Goal: Navigation & Orientation: Find specific page/section

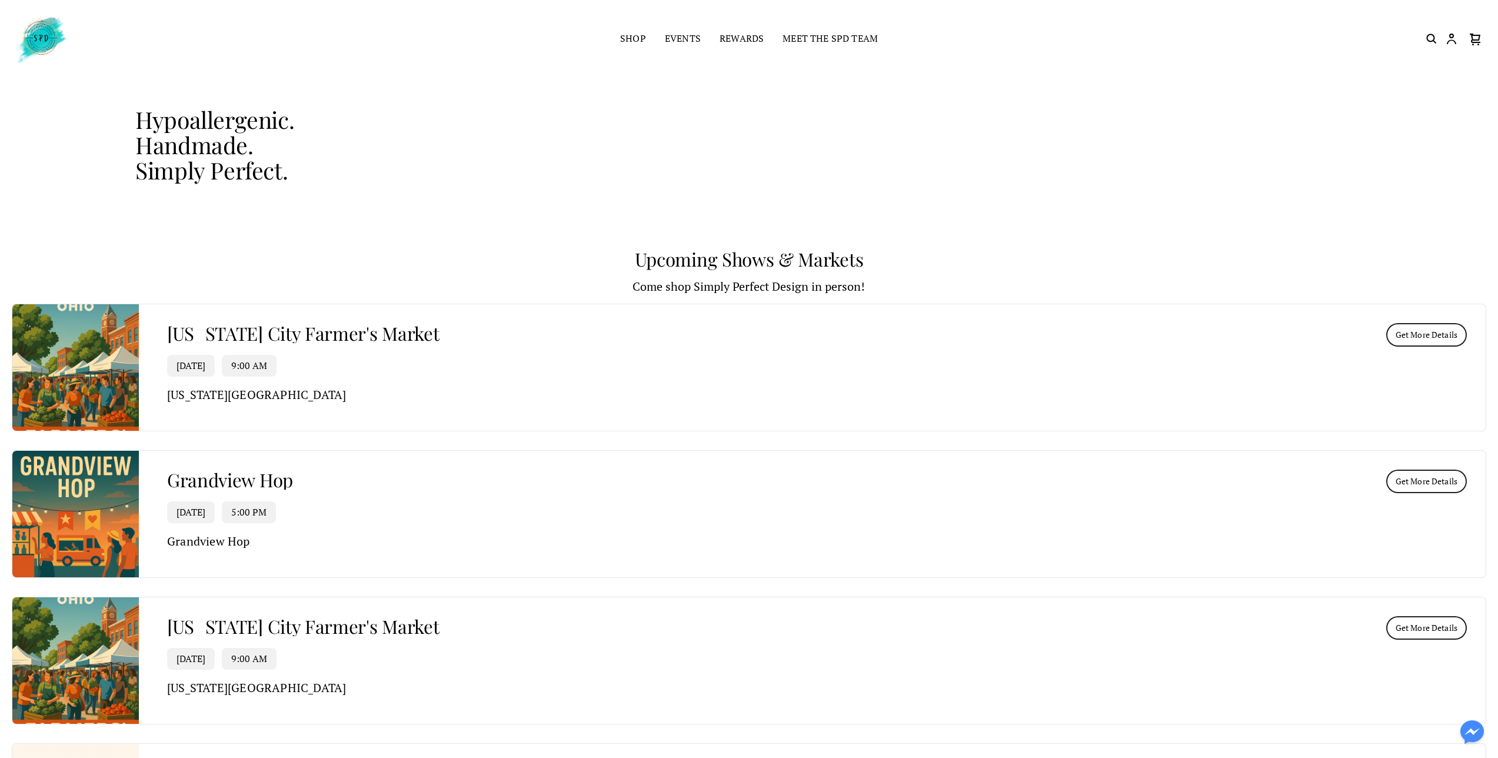
click at [32, 40] on img at bounding box center [40, 39] width 56 height 51
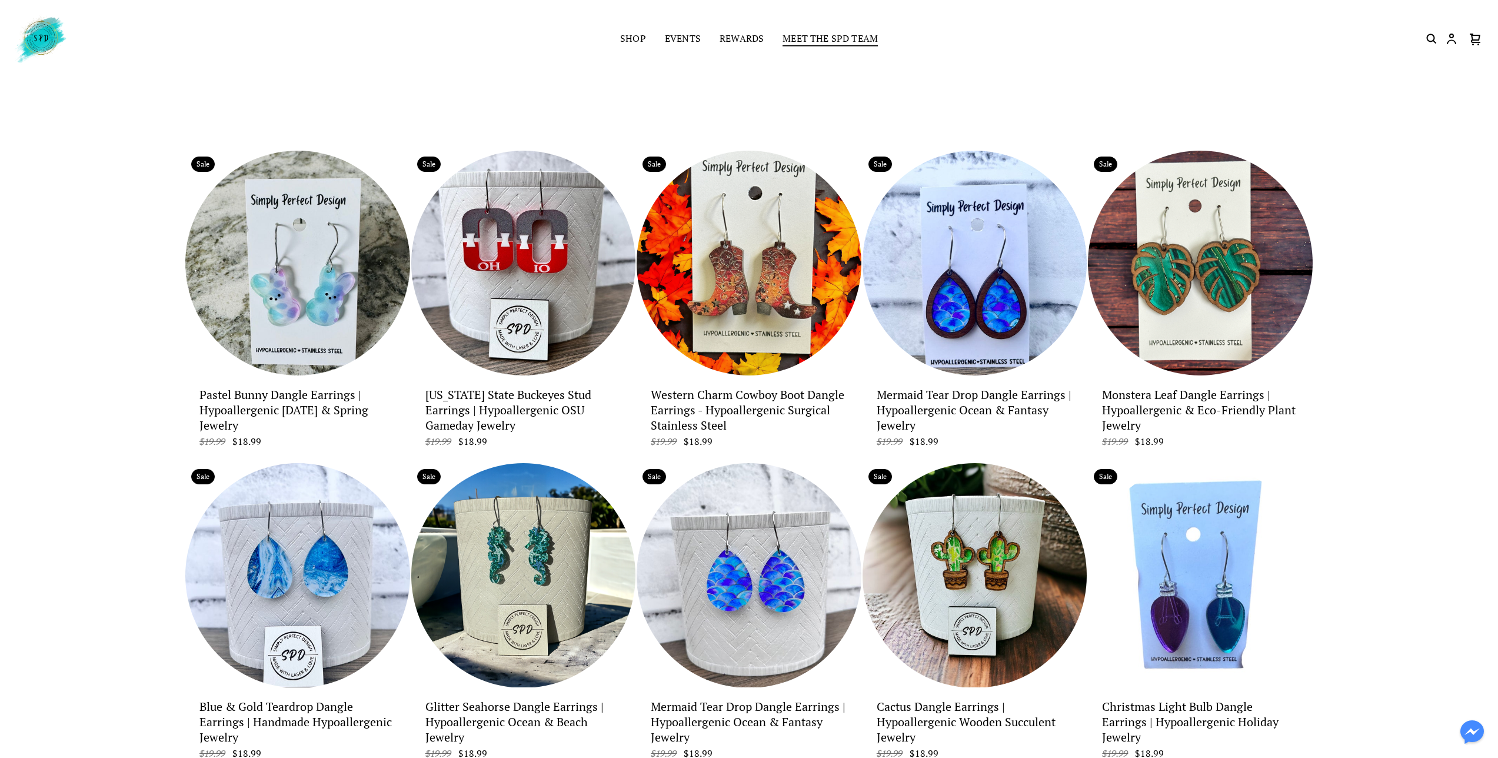
click at [830, 42] on link "Meet the SPD Team" at bounding box center [830, 39] width 95 height 16
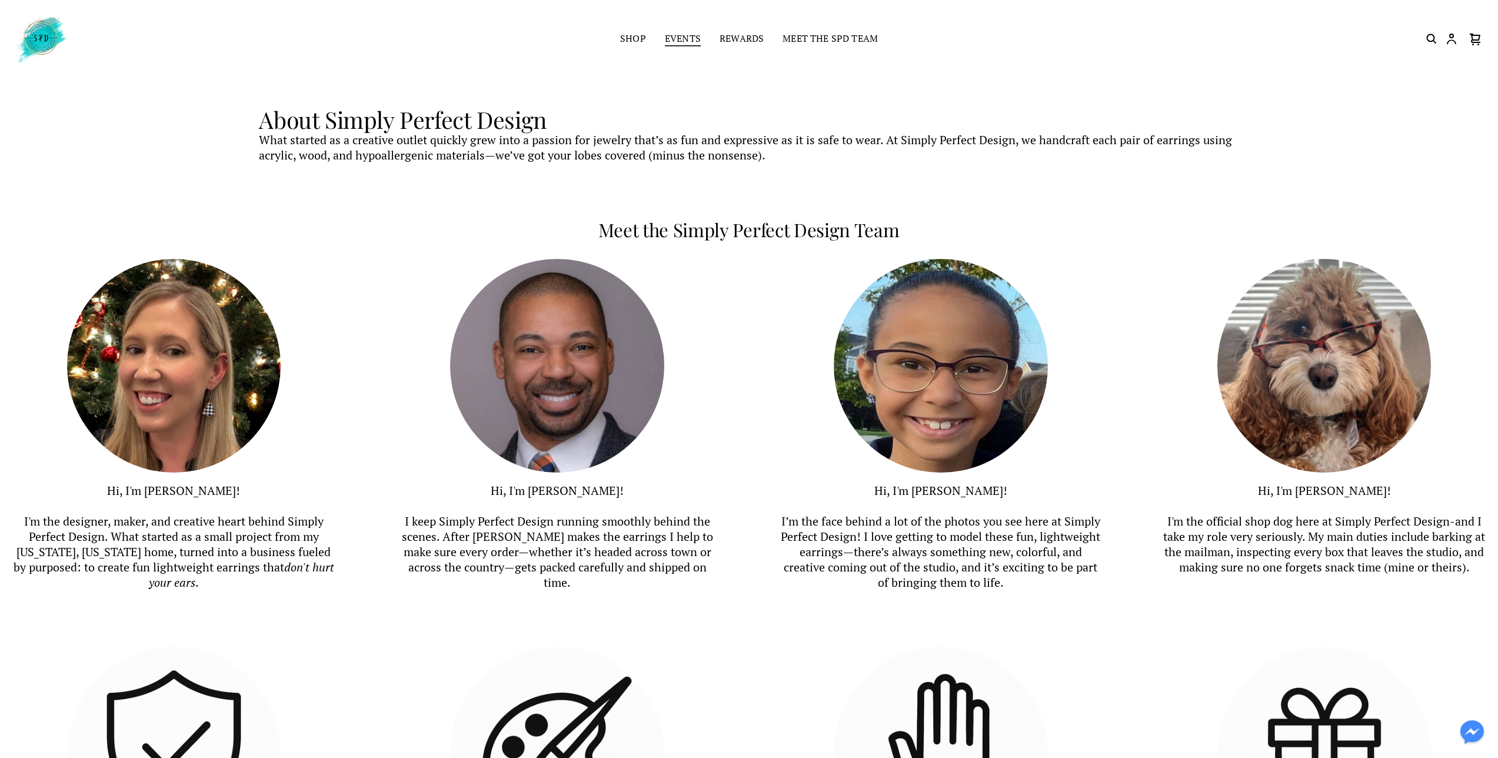
click at [690, 38] on link "Events" at bounding box center [683, 39] width 36 height 16
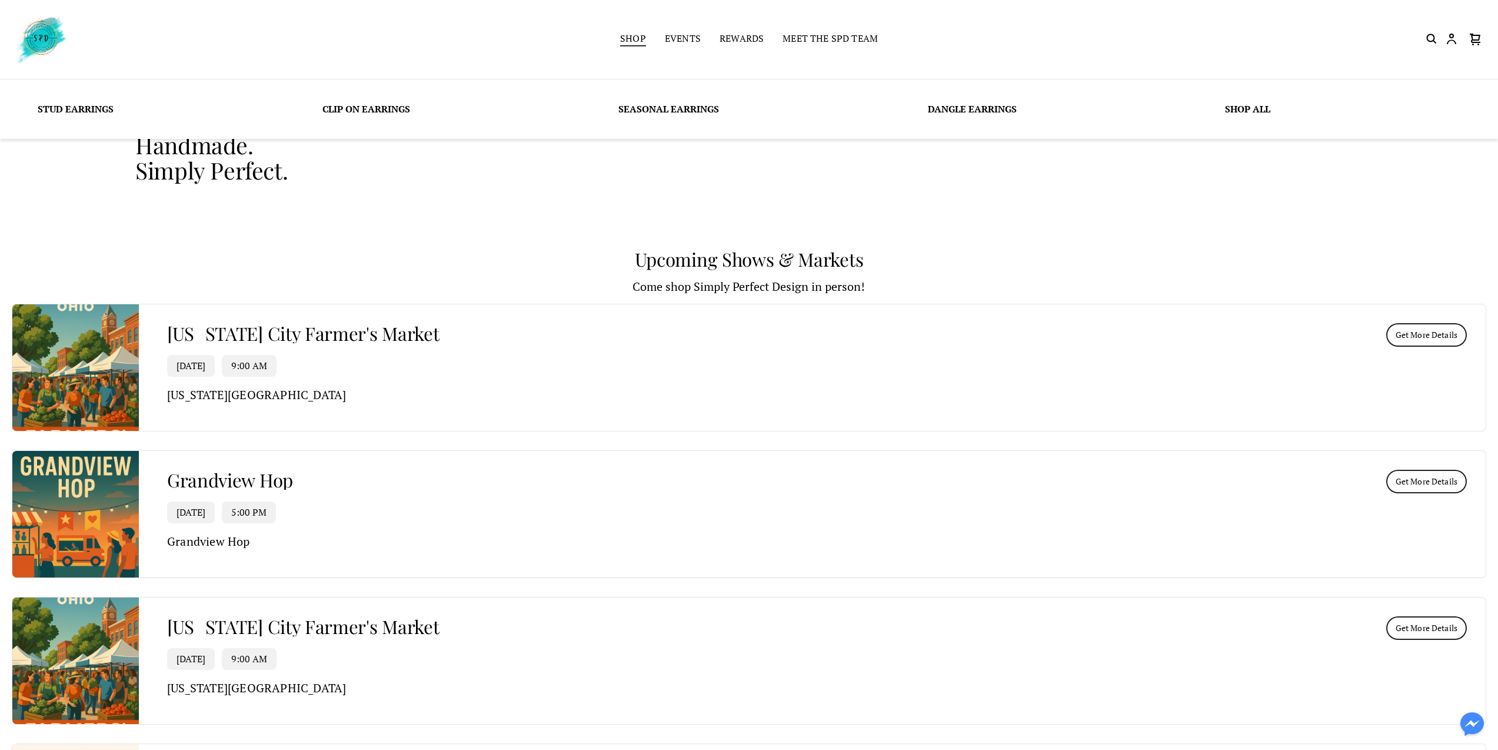
click at [633, 37] on link "Shop" at bounding box center [633, 39] width 26 height 16
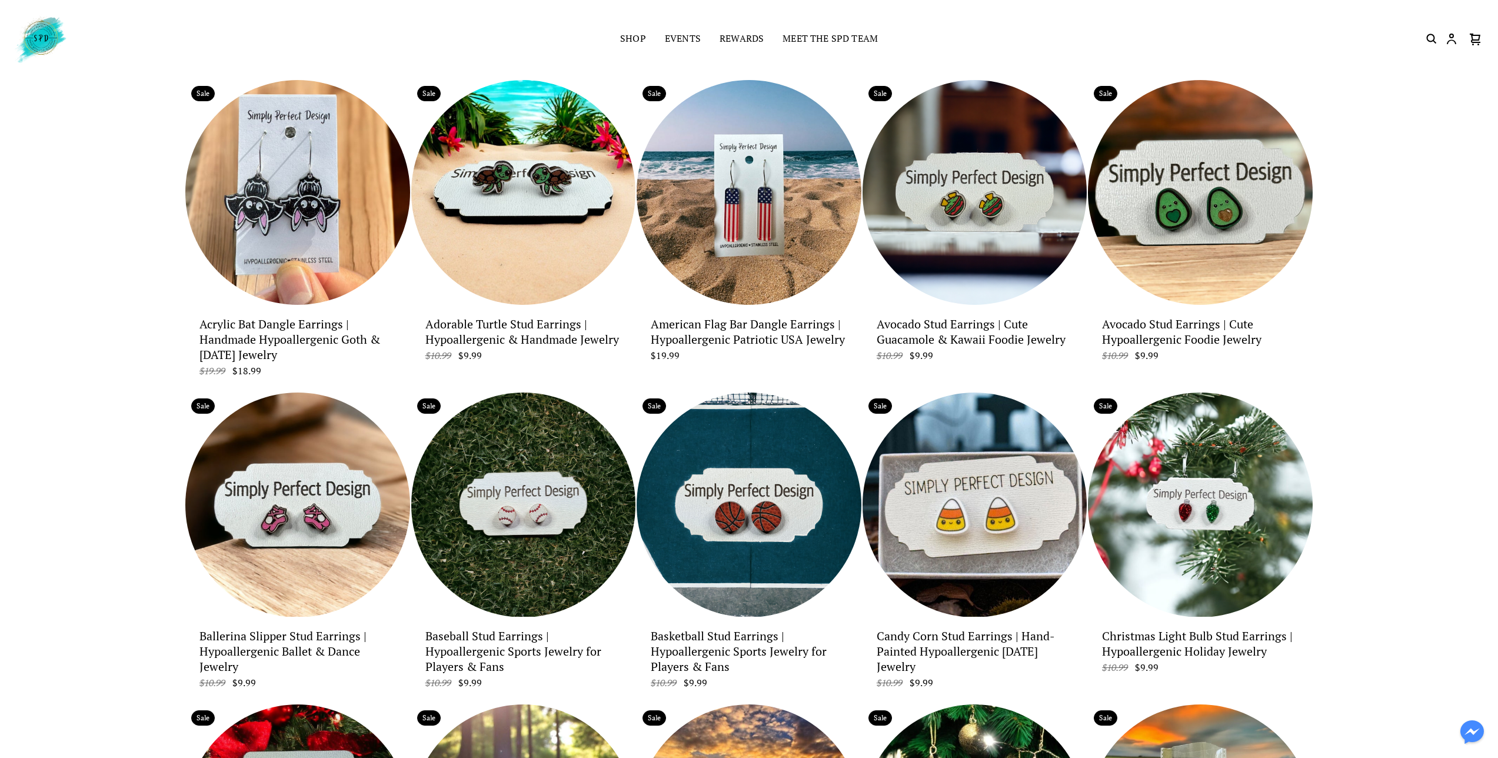
click at [46, 32] on img at bounding box center [40, 39] width 56 height 51
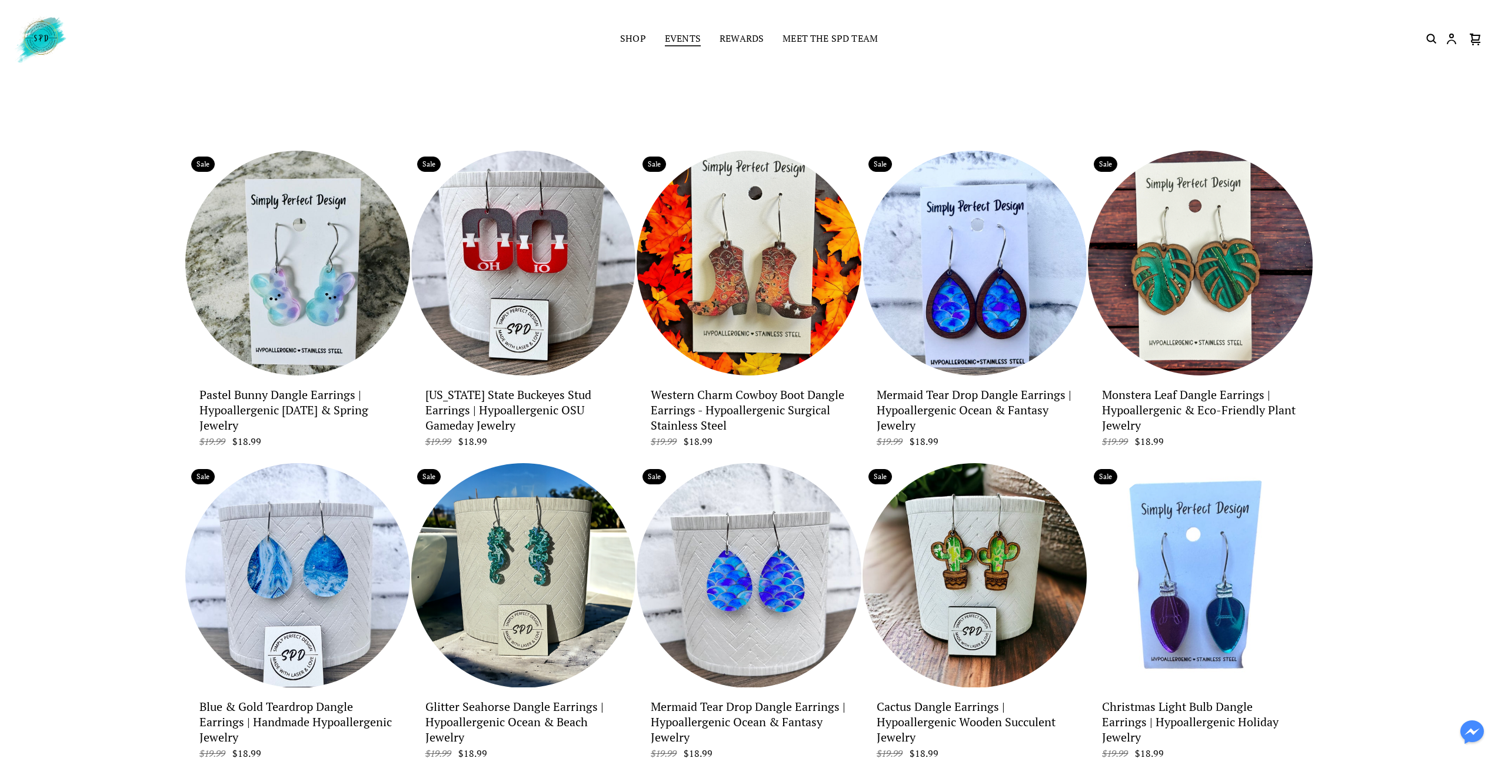
click at [683, 37] on link "Events" at bounding box center [683, 39] width 36 height 16
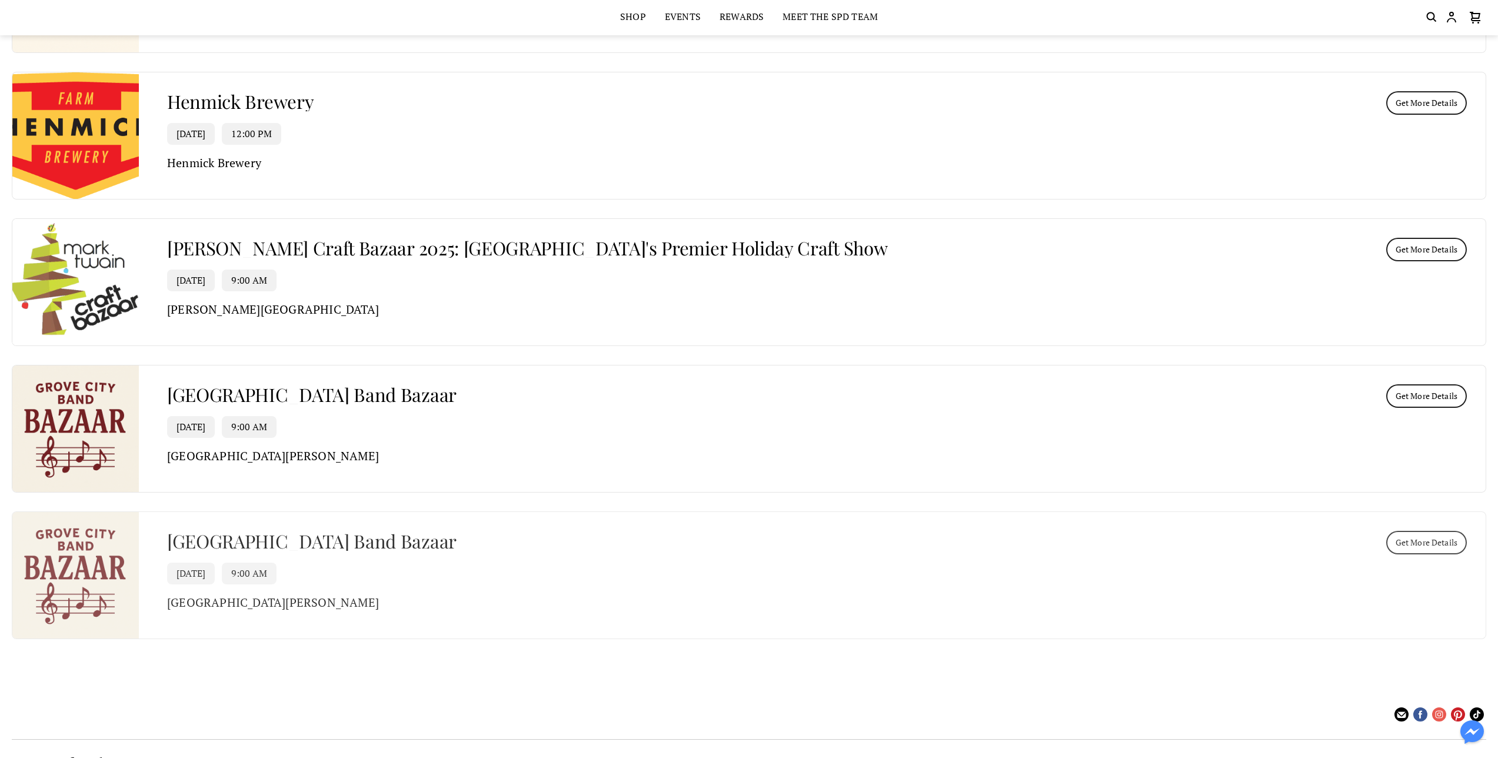
scroll to position [3851, 0]
